Goal: Transaction & Acquisition: Purchase product/service

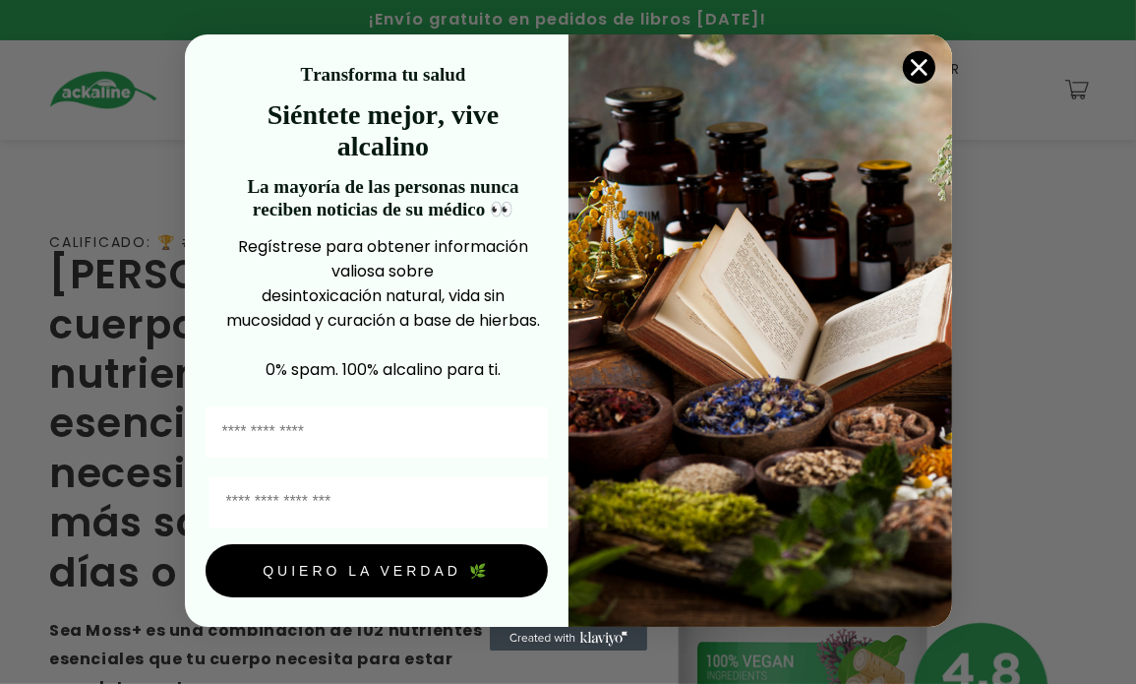
click at [300, 74] on icon "Close dialog" at bounding box center [919, 67] width 34 height 34
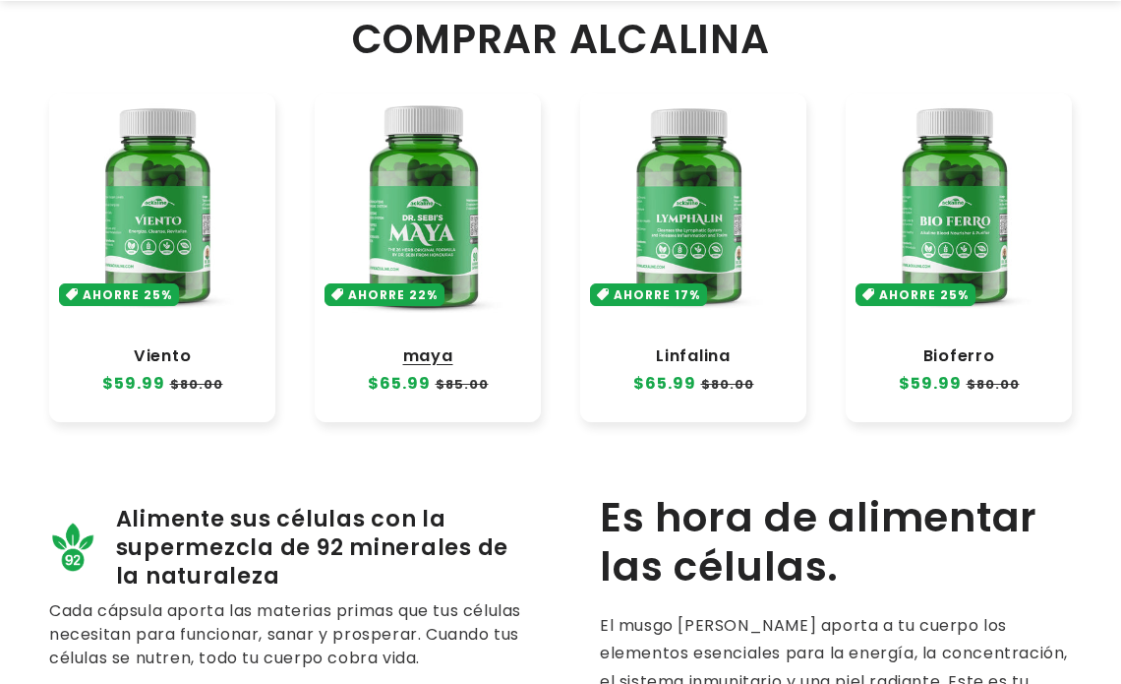
scroll to position [1181, 0]
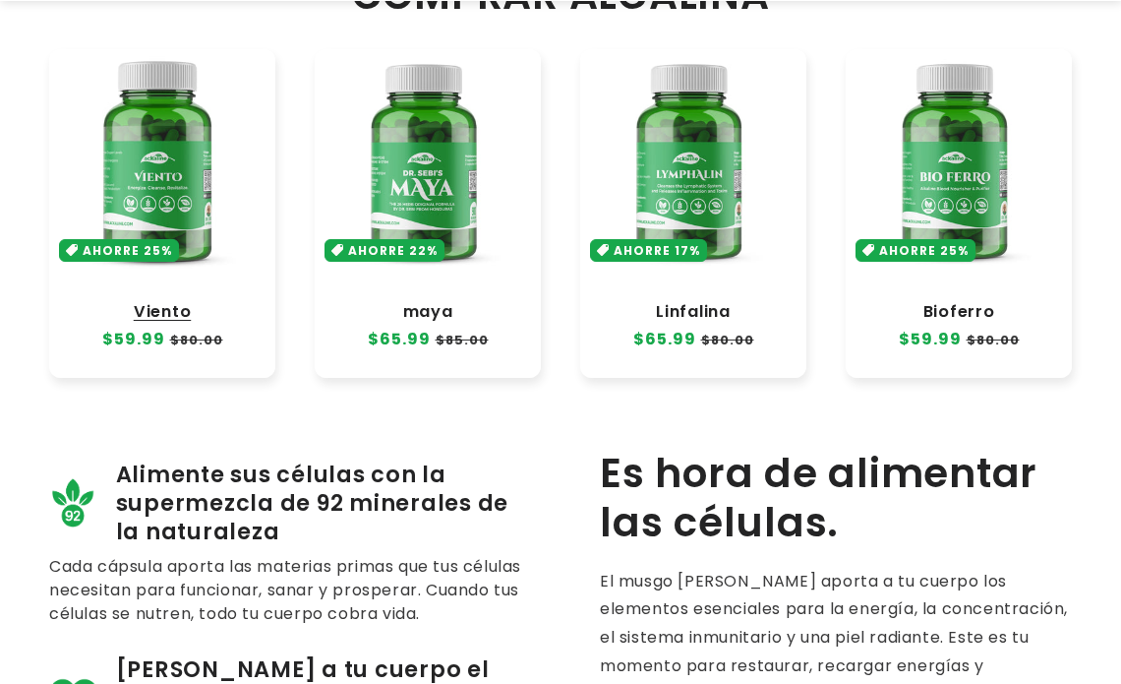
click at [144, 151] on link "Viento" at bounding box center [162, 312] width 187 height 20
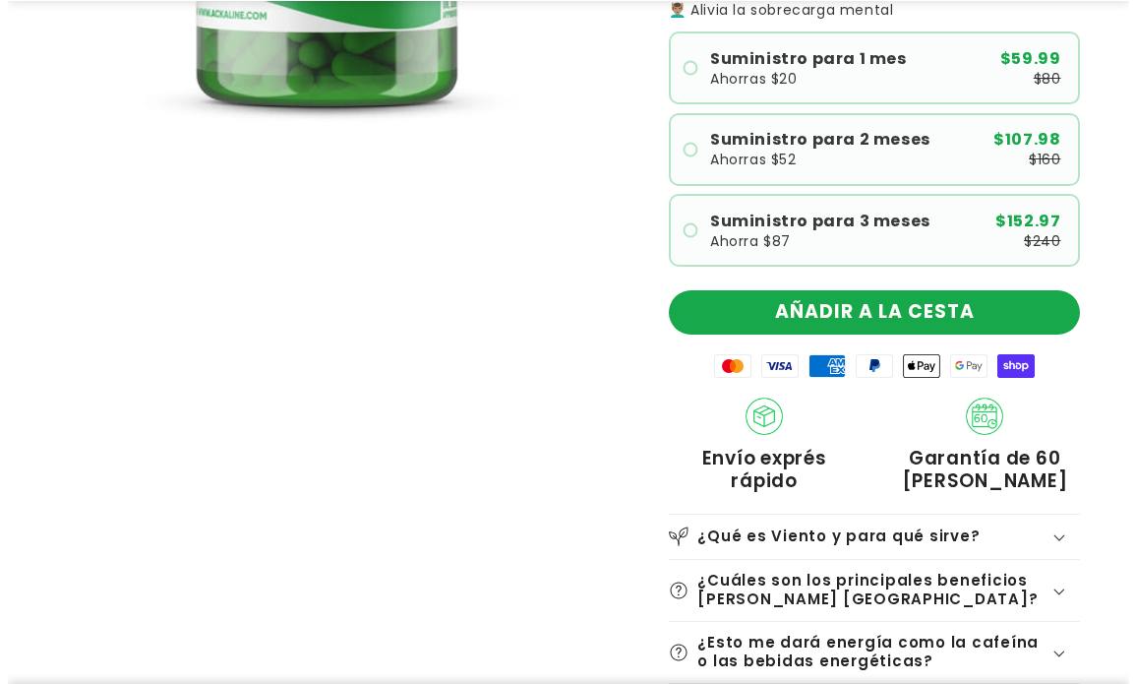
scroll to position [590, 0]
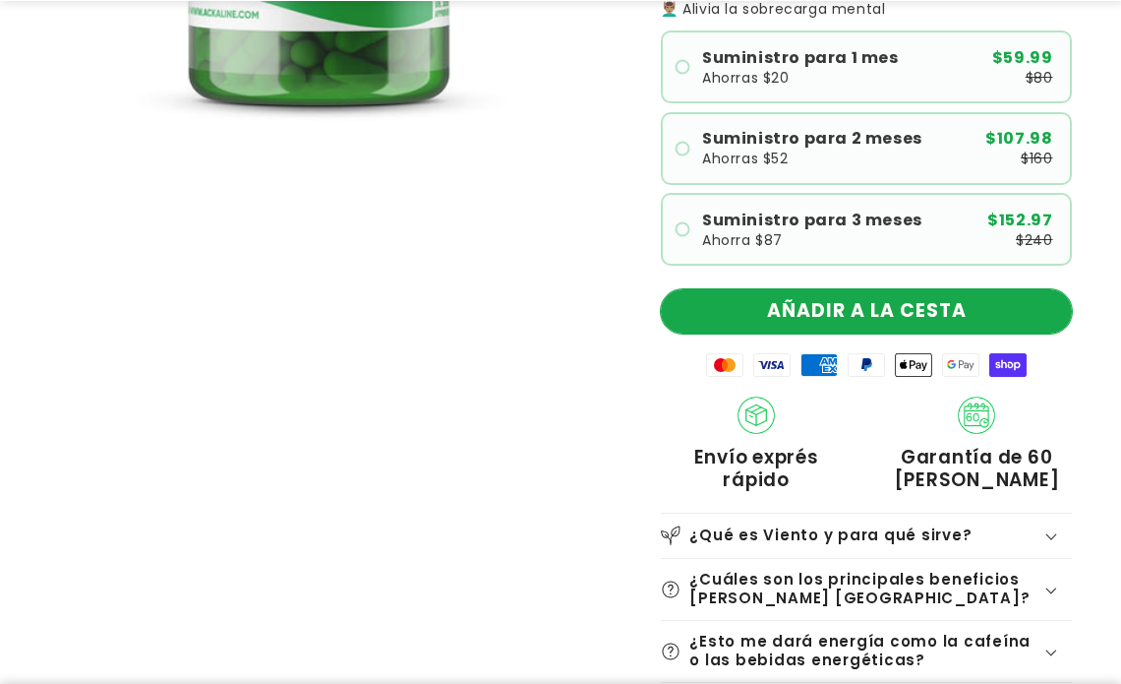
click at [814, 294] on button "AÑADIR A LA CESTA" at bounding box center [866, 311] width 411 height 44
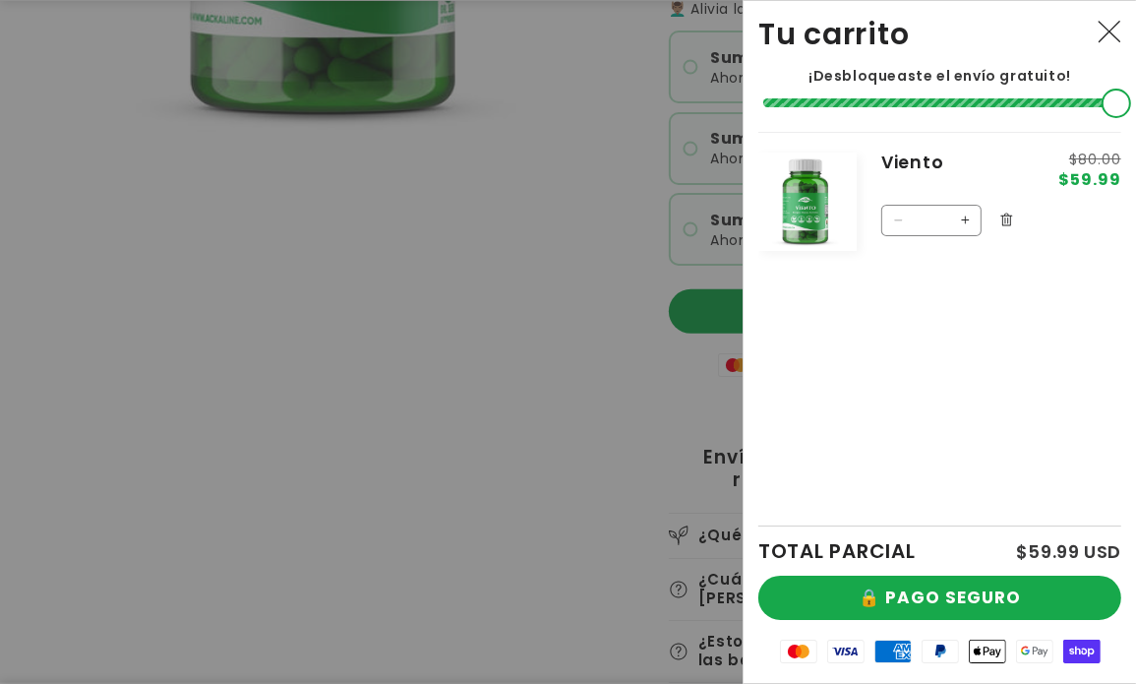
click at [968, 212] on button "Aumentar la cantidad de Viento" at bounding box center [964, 220] width 31 height 31
type input "*"
click at [967, 219] on button "Increase quantity for Viento" at bounding box center [964, 220] width 31 height 31
type input "*"
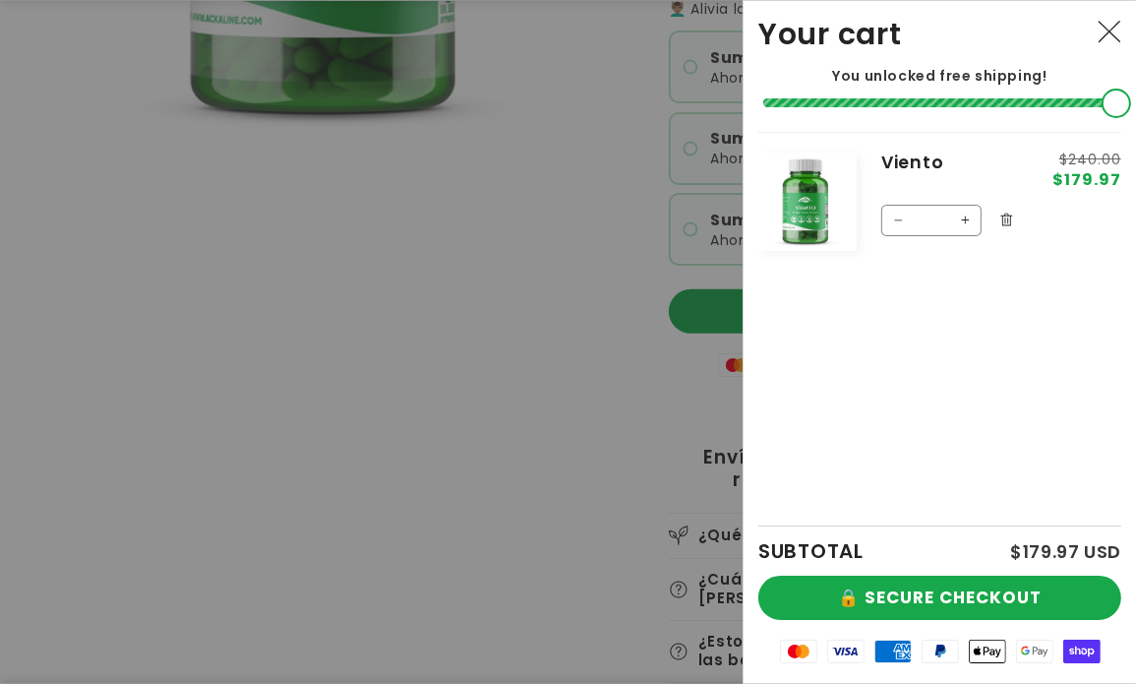
click at [967, 219] on button "Increase quantity for Viento" at bounding box center [964, 220] width 31 height 31
type input "*"
click at [967, 219] on button "Increase quantity for Viento" at bounding box center [964, 220] width 31 height 31
type input "*"
click at [967, 219] on button "Increase quantity for Viento" at bounding box center [964, 220] width 31 height 31
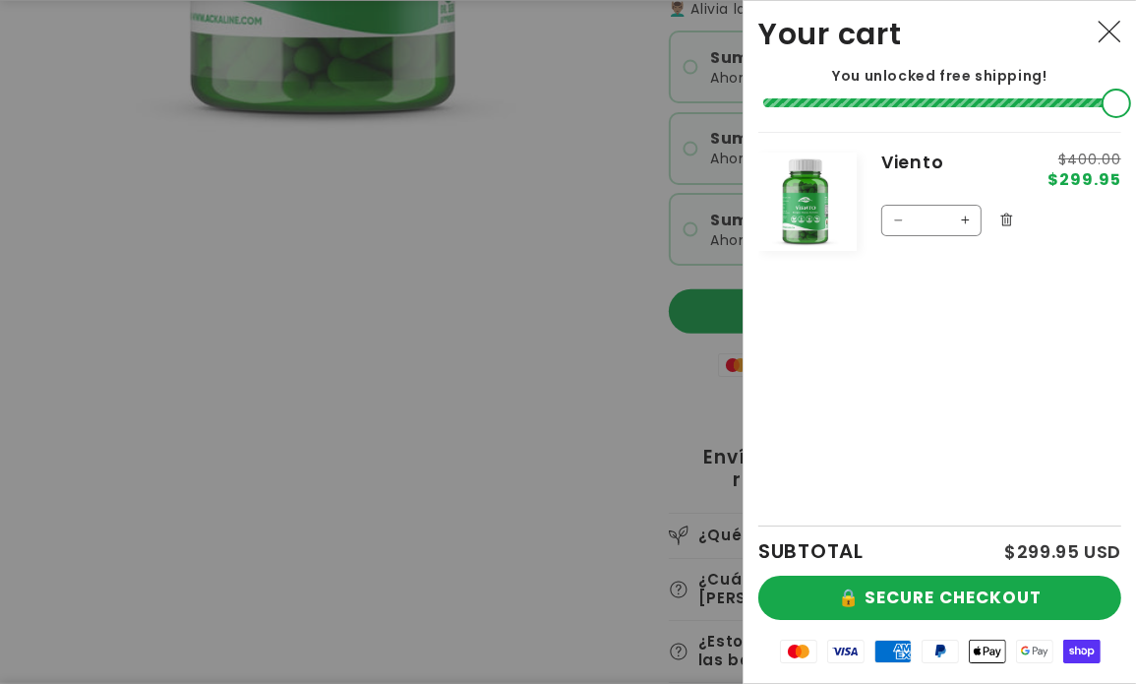
type input "*"
click at [967, 219] on button "Increase quantity for Viento" at bounding box center [964, 220] width 31 height 31
type input "*"
click at [997, 603] on button "🔒 SECURE CHECKOUT" at bounding box center [939, 598] width 363 height 44
